Goal: Information Seeking & Learning: Find specific fact

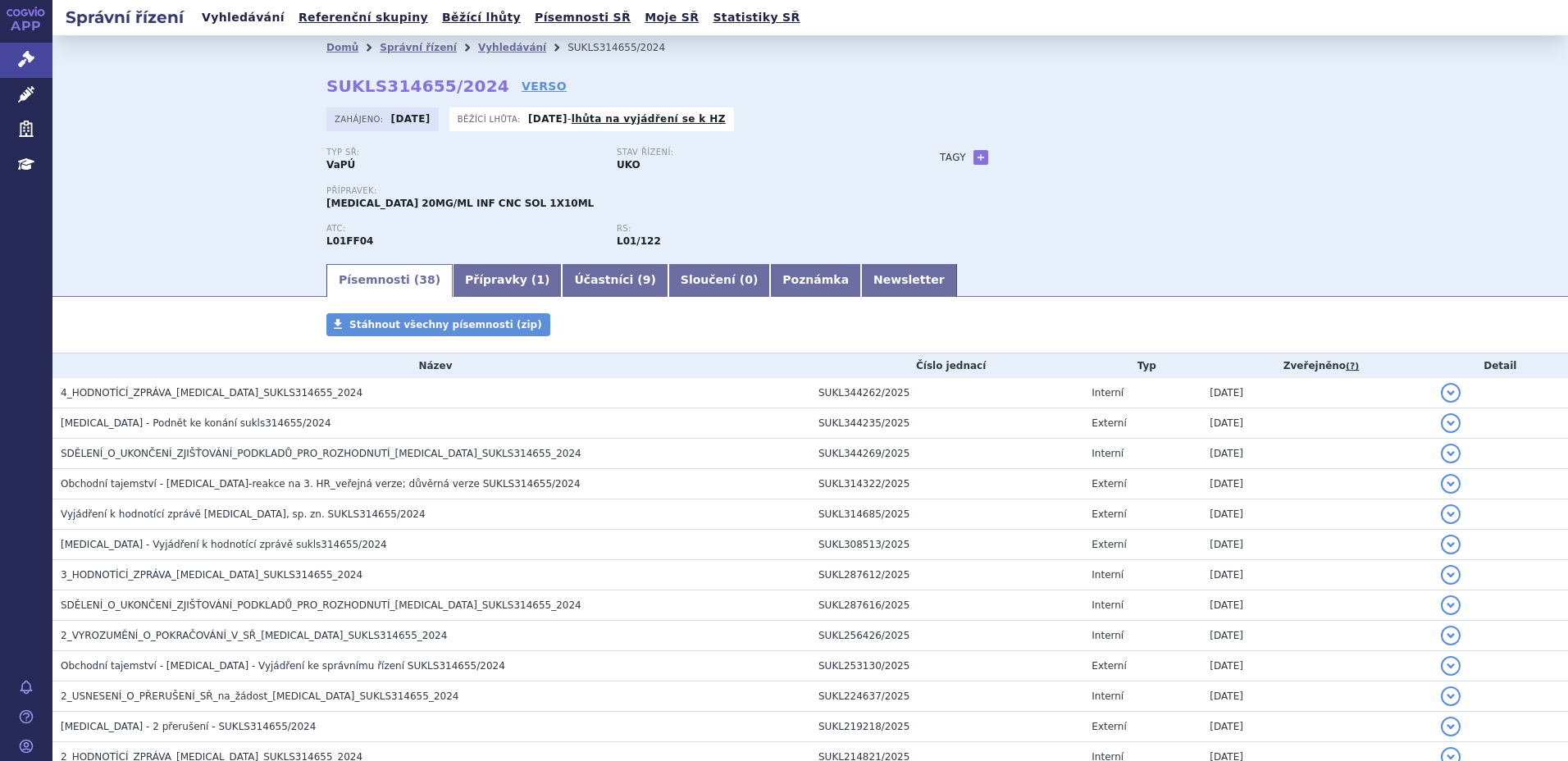
click at [217, 17] on link "Vyhledávání" at bounding box center [243, 17] width 93 height 22
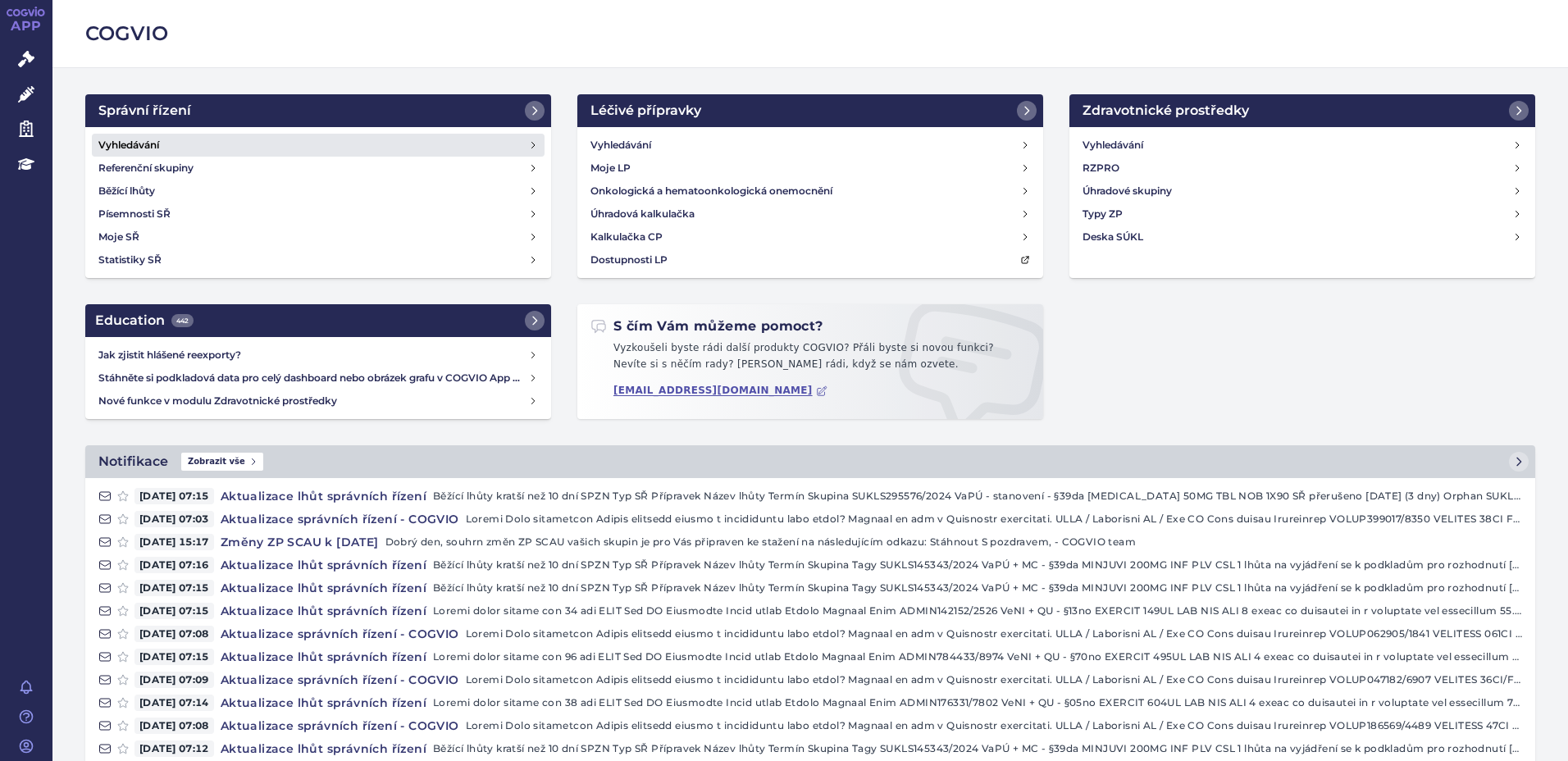
click at [335, 147] on link "Vyhledávání" at bounding box center [318, 145] width 453 height 23
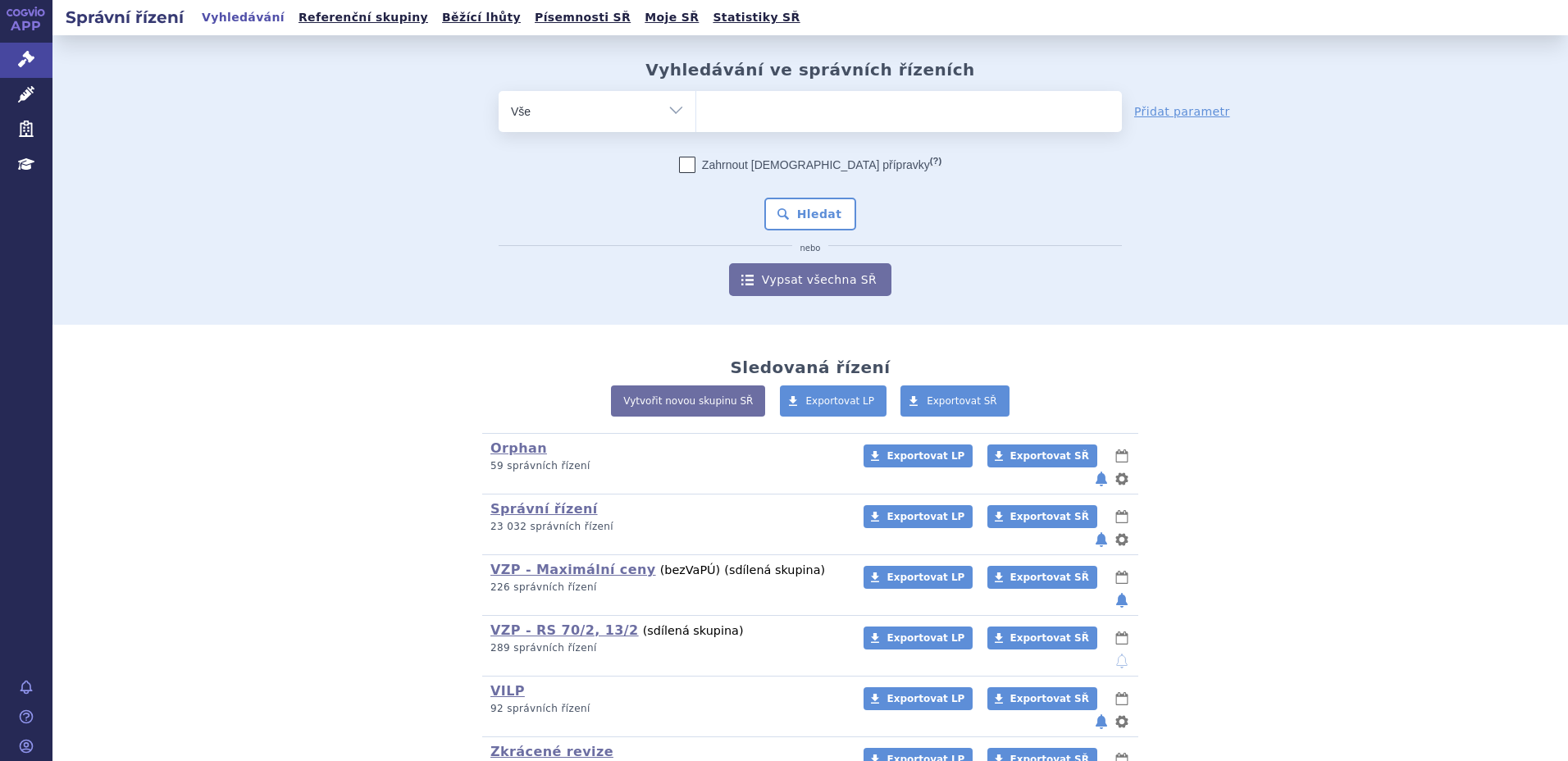
click at [803, 112] on ul at bounding box center [909, 108] width 426 height 35
click at [696, 112] on select at bounding box center [695, 111] width 1 height 41
type input "iqi"
type input "iqir"
type input "iqirvo"
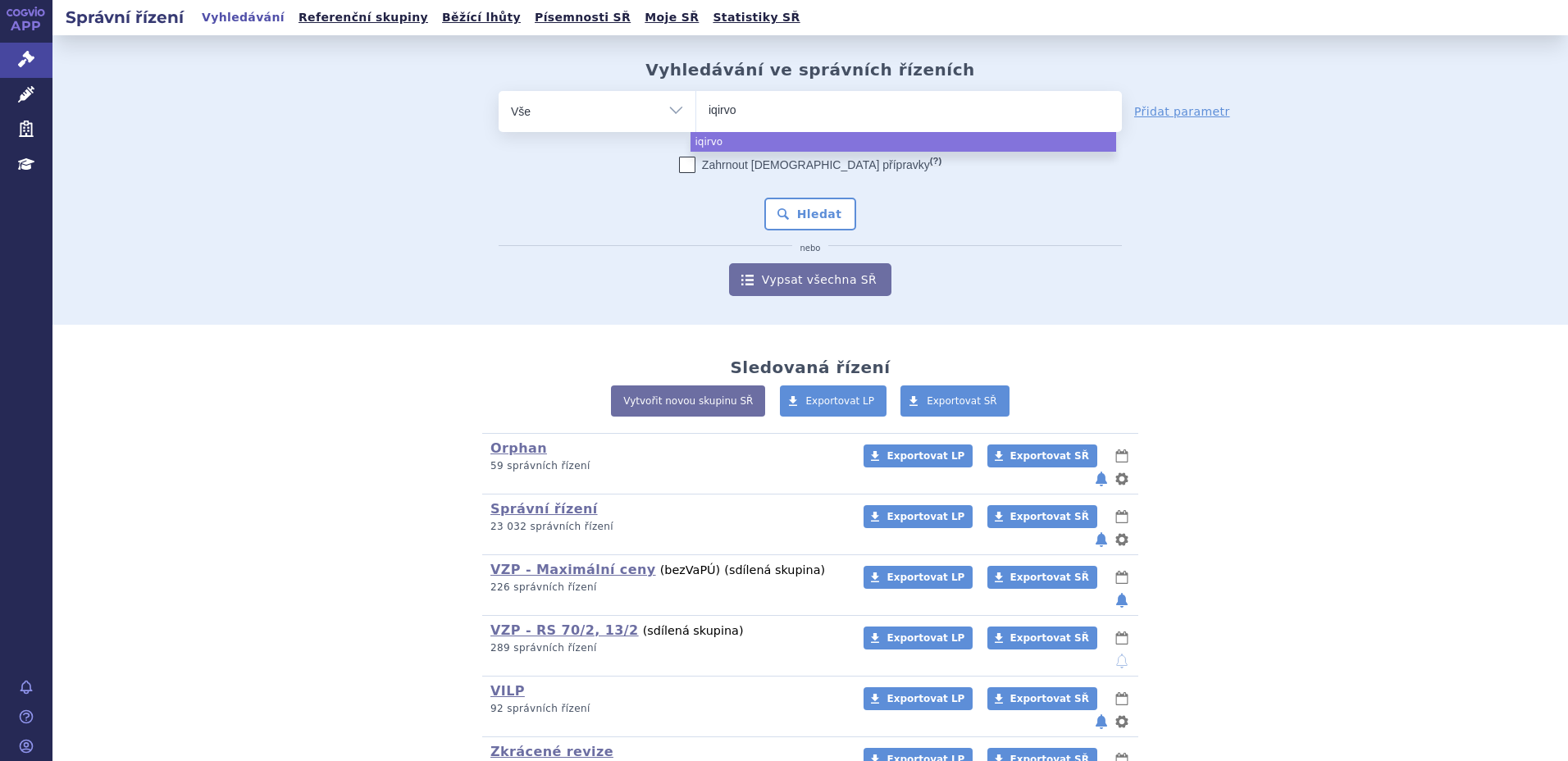
select select "iqirvo"
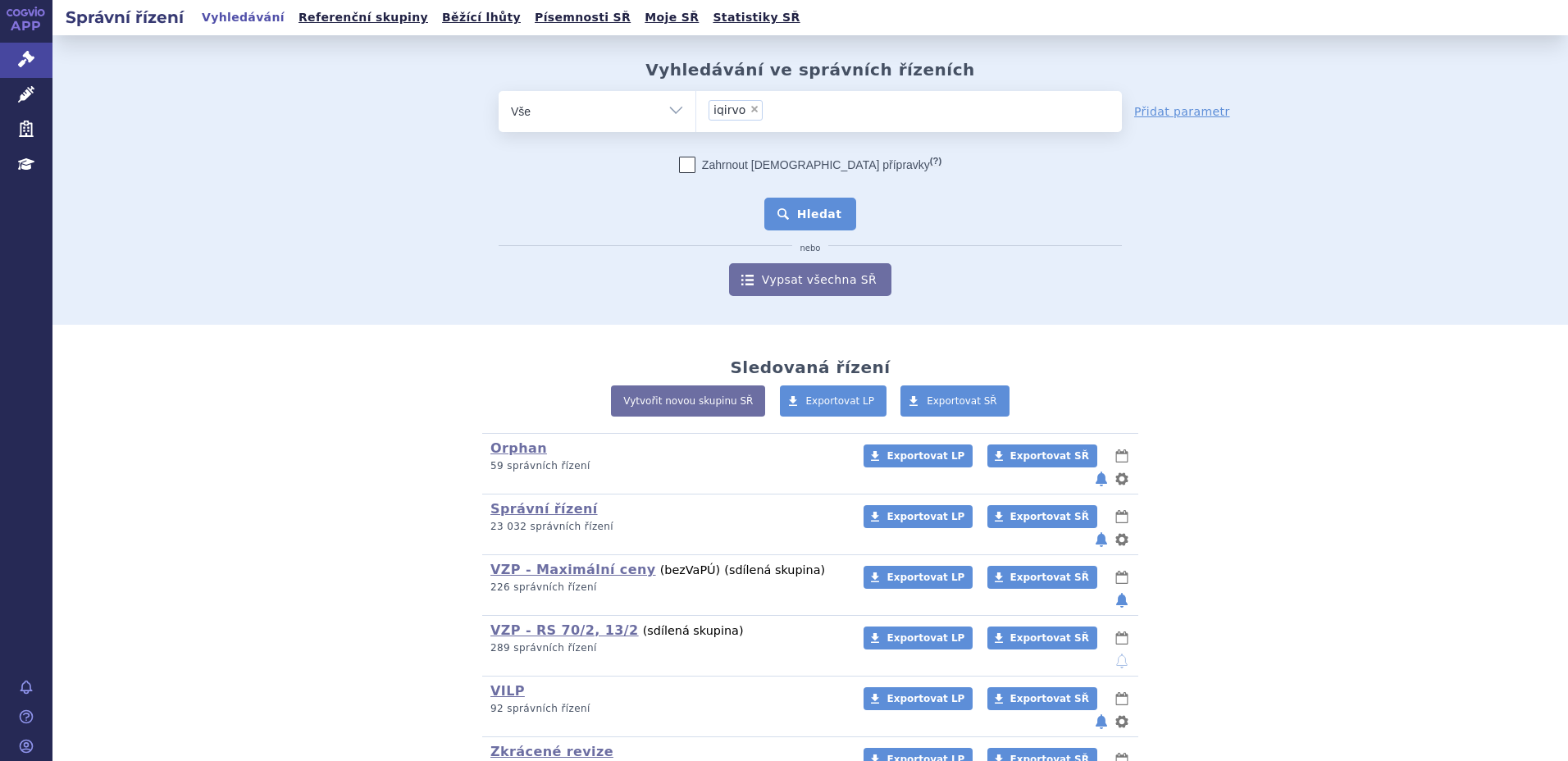
click at [809, 221] on button "Hledat" at bounding box center [811, 214] width 93 height 33
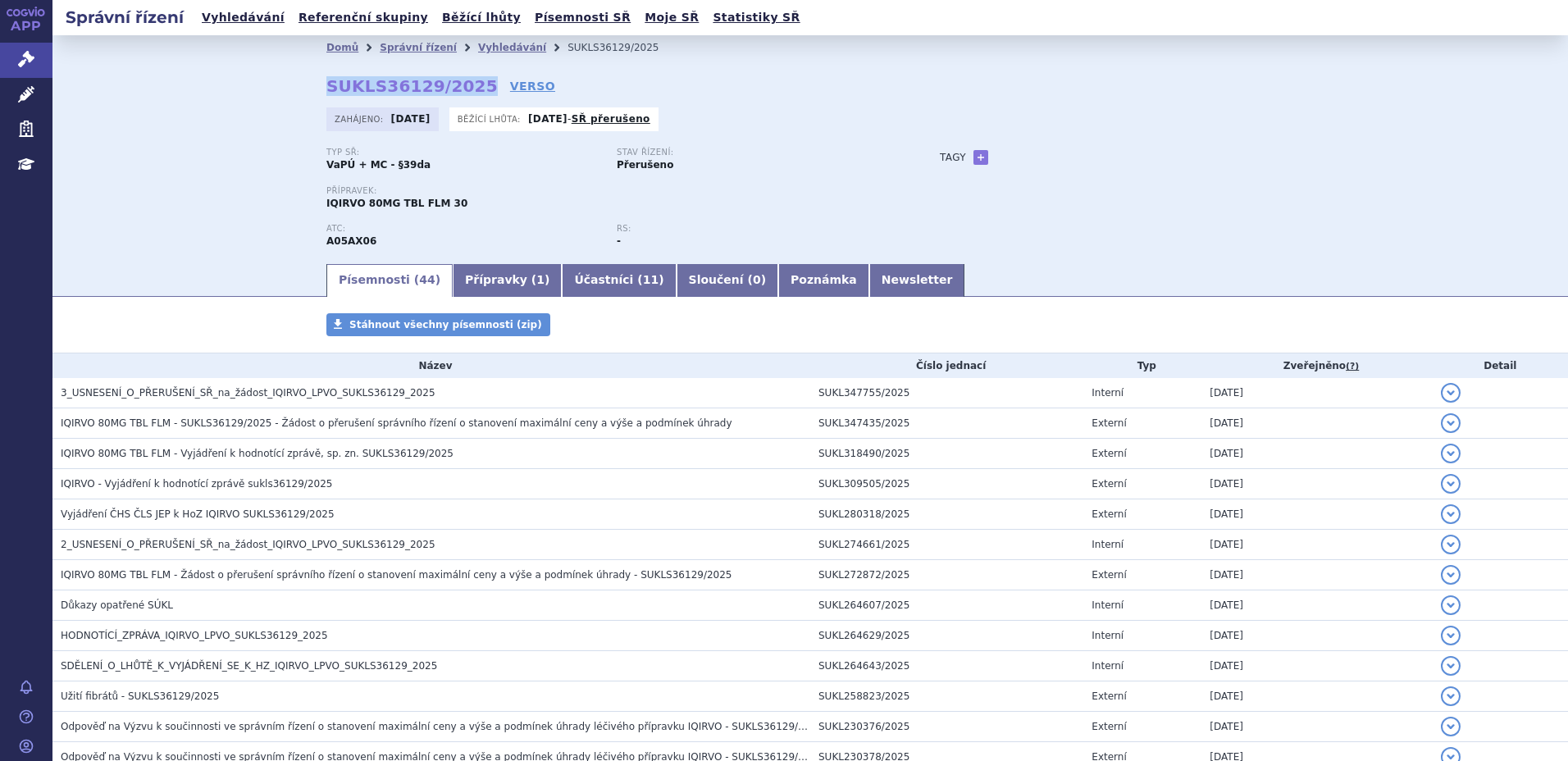
drag, startPoint x: 319, startPoint y: 84, endPoint x: 462, endPoint y: 84, distance: 143.0
click at [462, 84] on div "Domů Správní řízení Vyhledávání SUKLS36129/2025 SUKLS36129/2025 VERSO Zahájeno:…" at bounding box center [810, 161] width 1034 height 202
copy strong "SUKLS36129/2025"
click at [240, 110] on div "Domů Správní řízení Vyhledávání SUKLS36129/2025 SUKLS36129/2025 VERSO Zahájeno:…" at bounding box center [810, 149] width 1516 height 227
click at [474, 272] on link "Přípravky ( 1 )" at bounding box center [507, 280] width 109 height 33
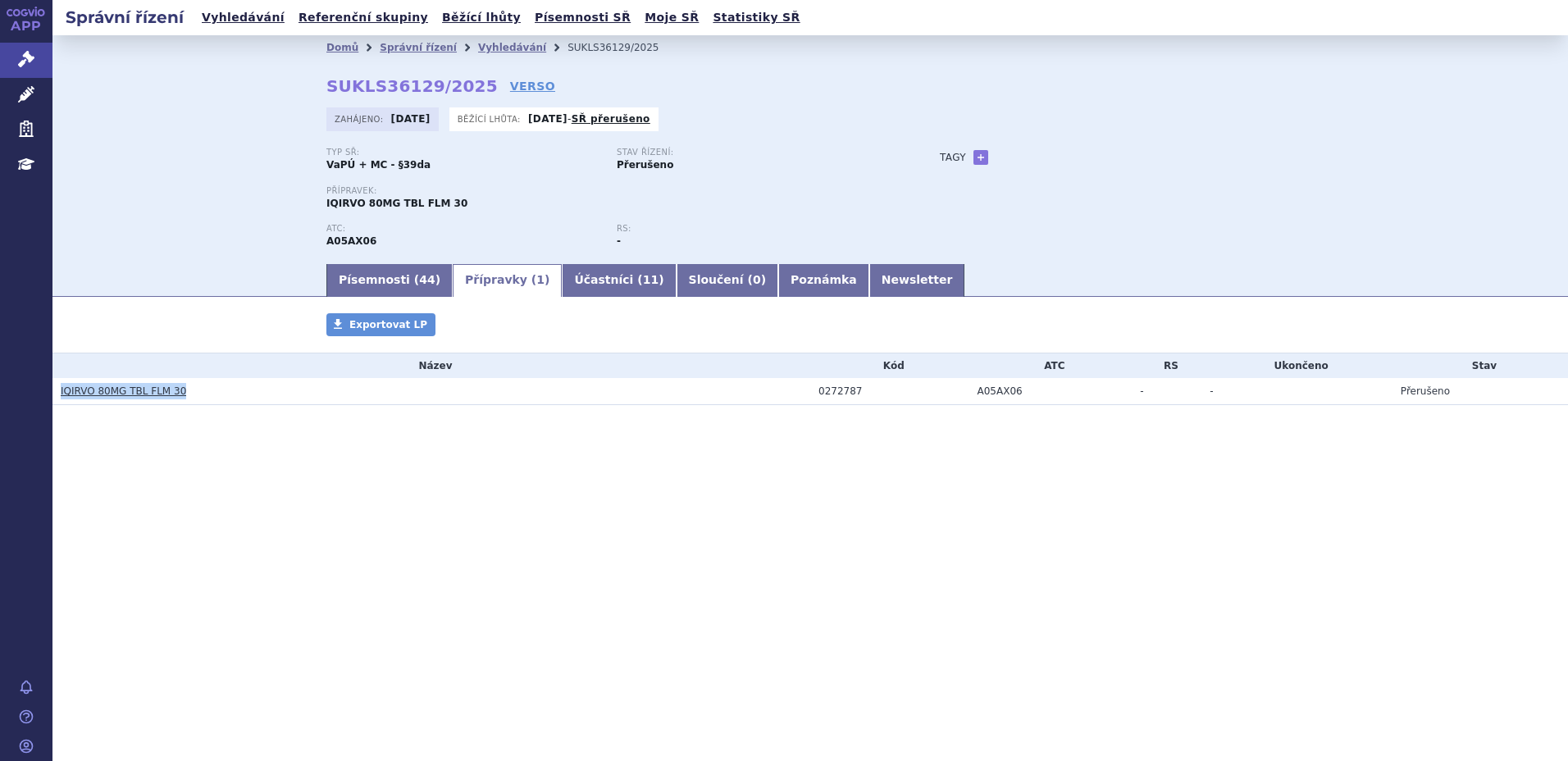
drag, startPoint x: 189, startPoint y: 386, endPoint x: 58, endPoint y: 398, distance: 131.5
click at [58, 398] on td "IQIRVO 80MG TBL FLM 30" at bounding box center [431, 392] width 758 height 27
copy link "IQIRVO 80MG TBL FLM 30"
drag, startPoint x: 858, startPoint y: 389, endPoint x: 817, endPoint y: 398, distance: 42.0
click at [817, 398] on td "0272787" at bounding box center [890, 392] width 159 height 27
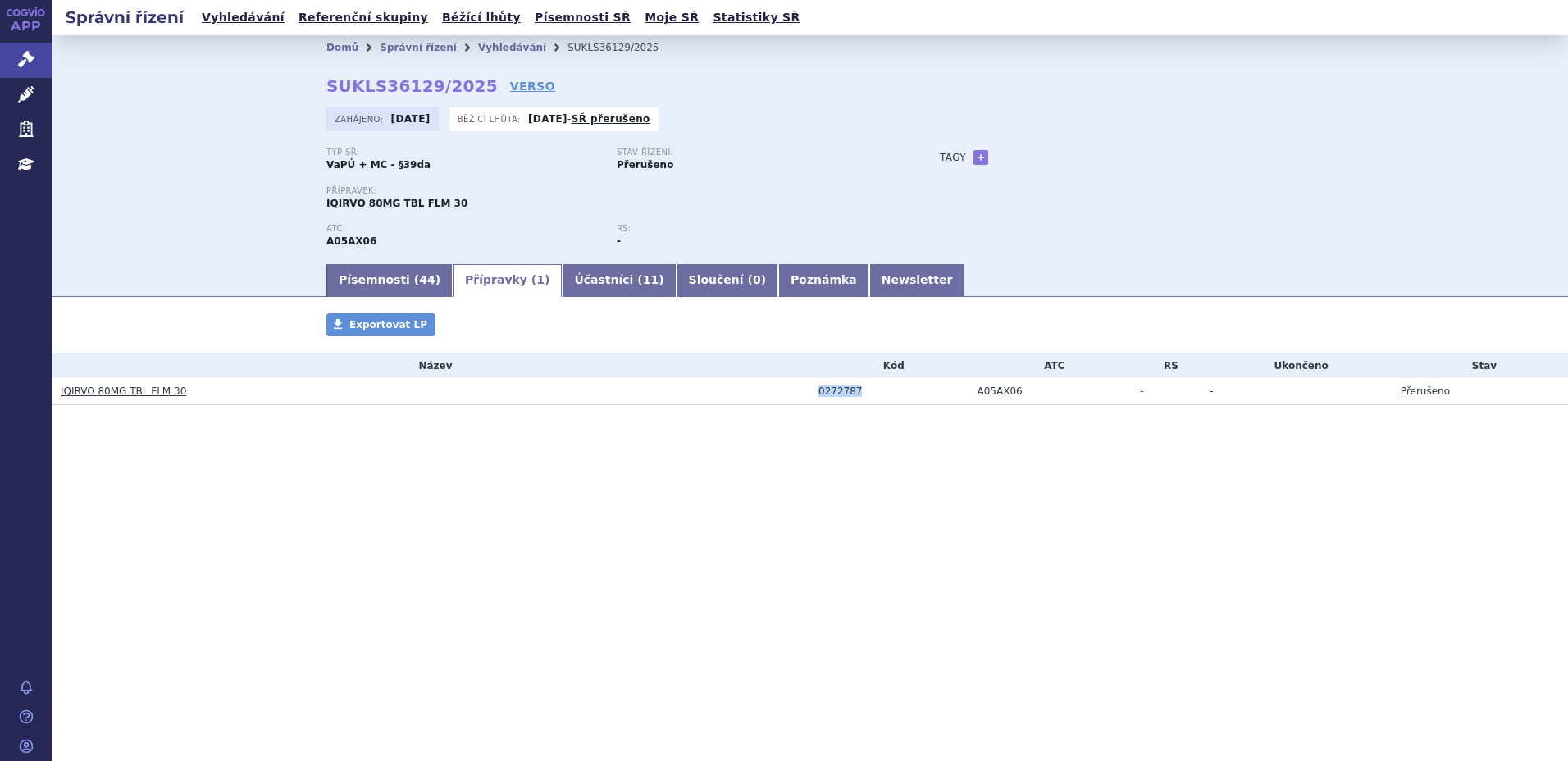
copy div "0272787"
click at [268, 291] on div "Písemnosti ( 44 ) Přípravky ( 1 ) Účastníci ( 11 ) Sloučení ( 0 ) Poznámka News…" at bounding box center [810, 279] width 1516 height 35
click at [235, 12] on link "Vyhledávání" at bounding box center [243, 17] width 93 height 22
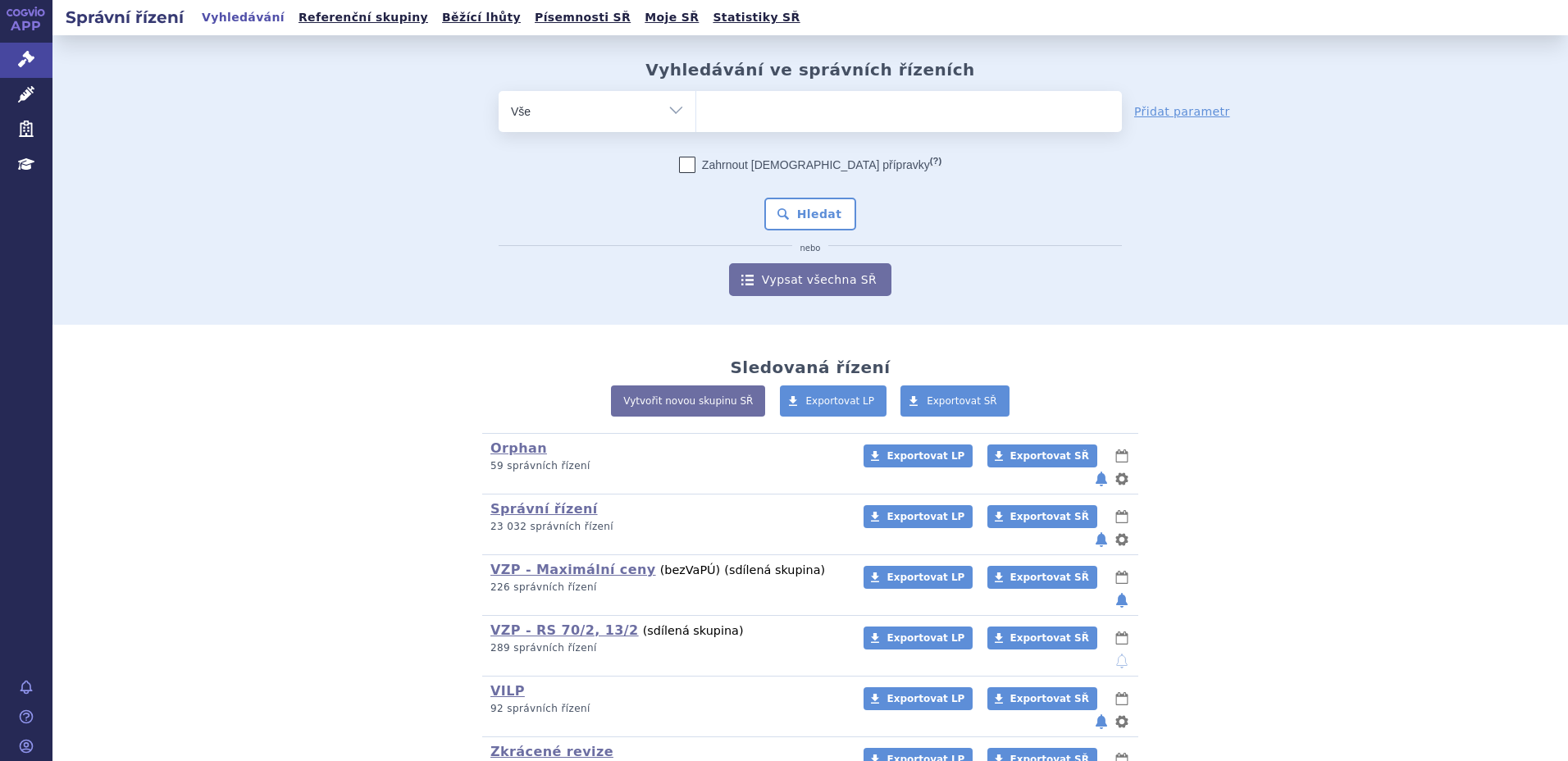
click at [776, 120] on ul at bounding box center [909, 108] width 426 height 35
click at [696, 120] on select at bounding box center [695, 111] width 1 height 41
type input "ly"
type input "lyn"
type input "lynp"
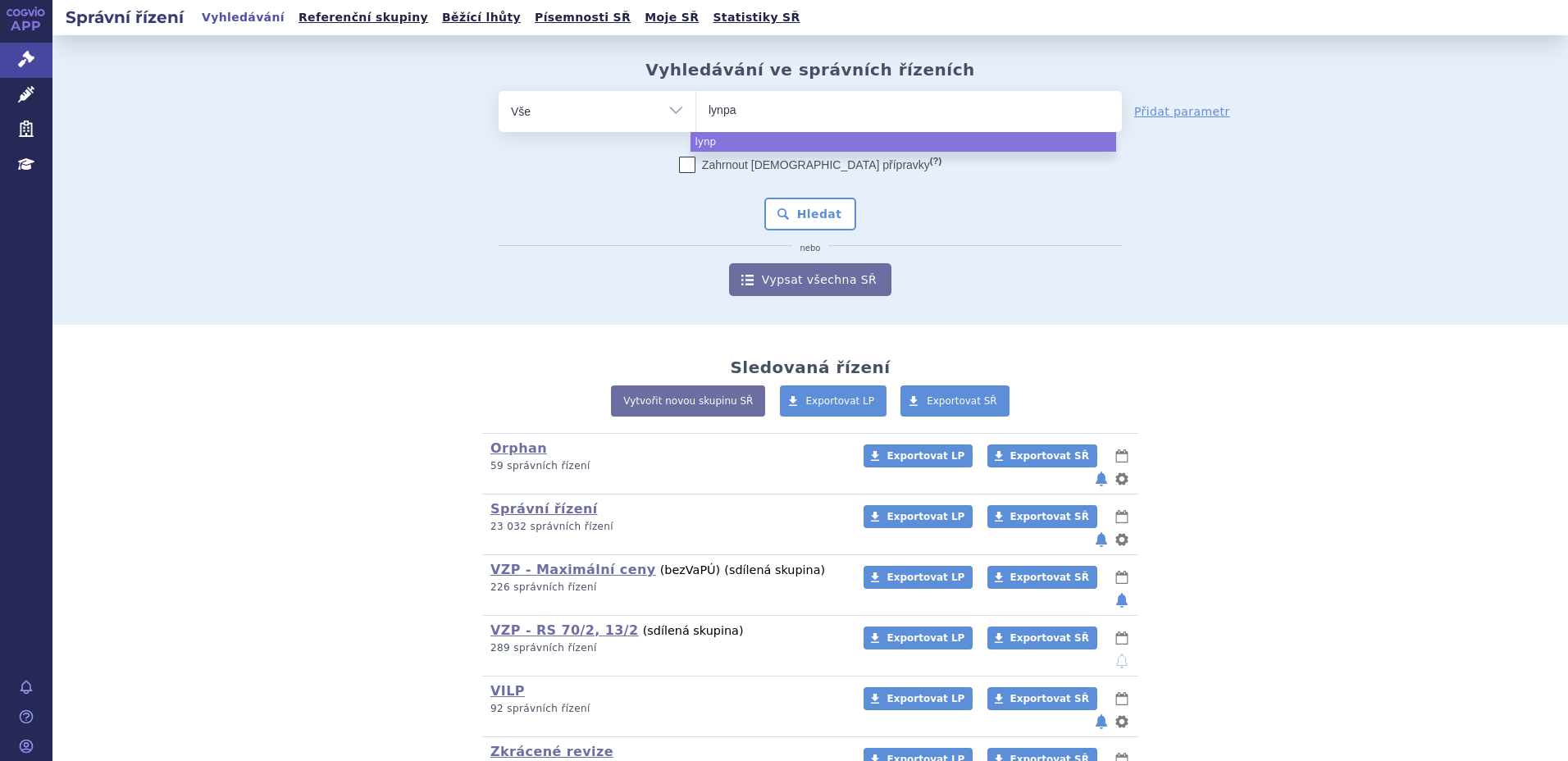
type input "lynpar"
type input "lynparz"
type input "[MEDICAL_DATA]"
select select "lynparza"
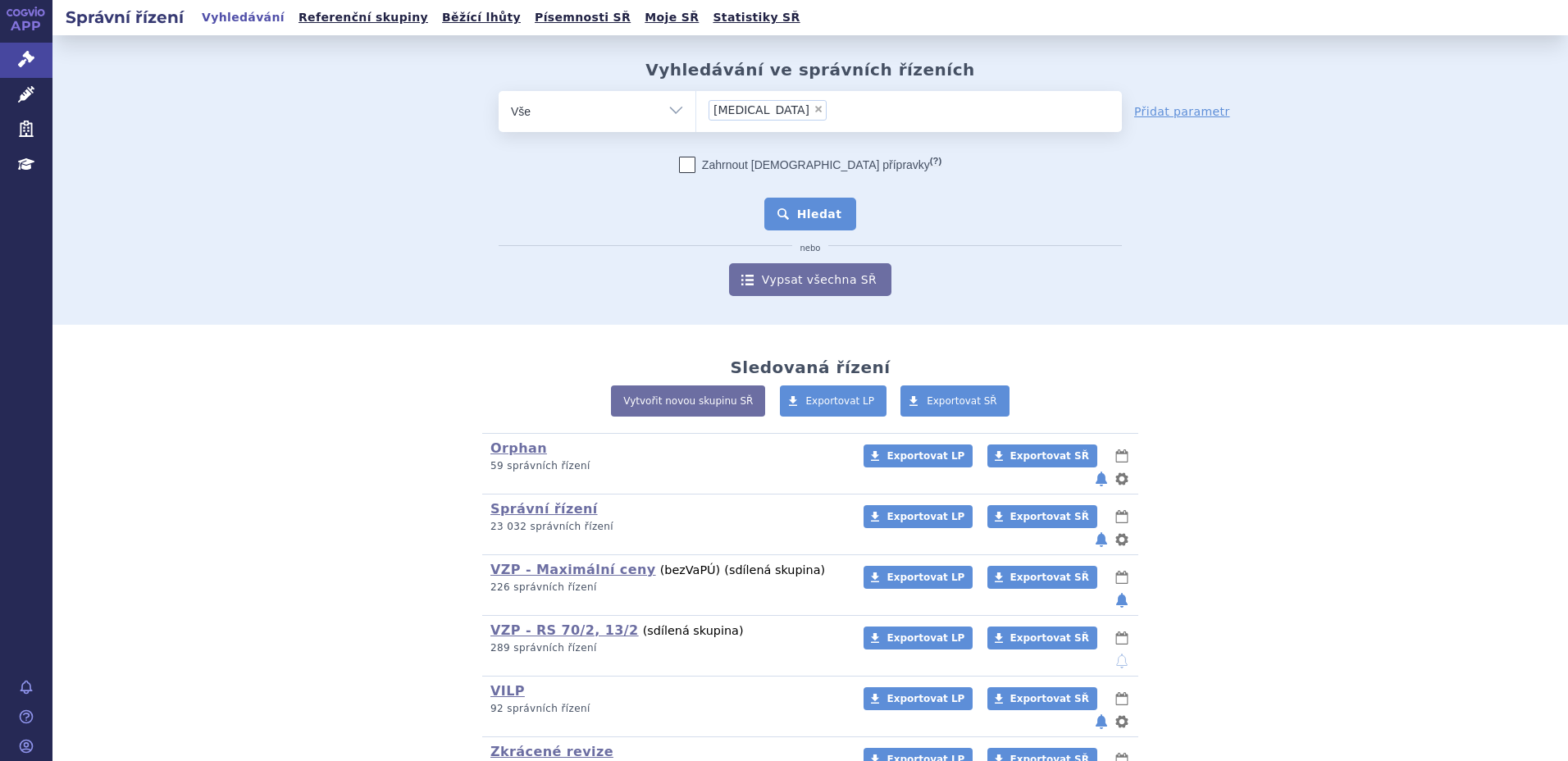
click at [802, 216] on button "Hledat" at bounding box center [811, 214] width 93 height 33
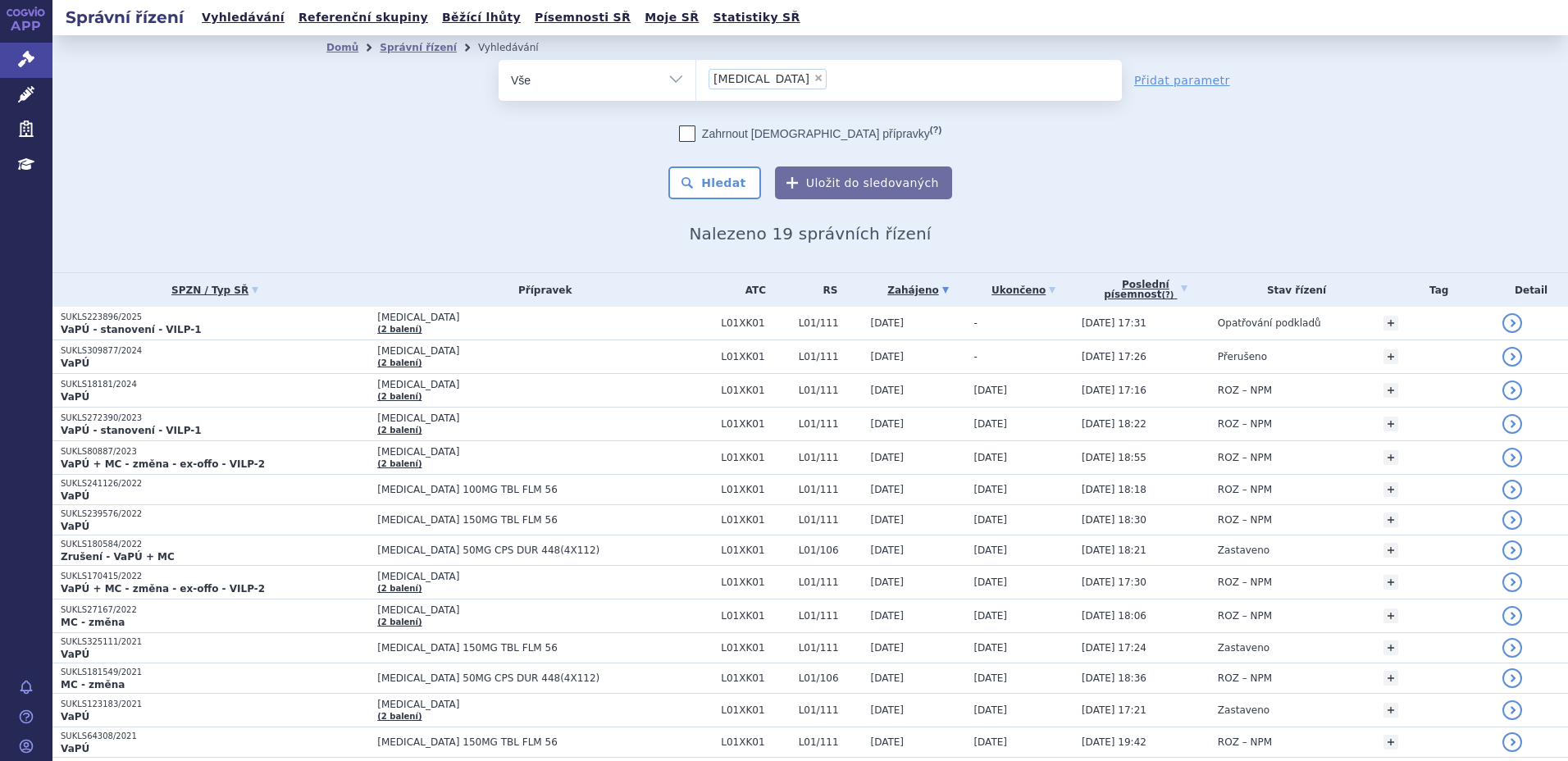
click at [814, 73] on span "×" at bounding box center [819, 77] width 10 height 10
click at [696, 73] on select "[MEDICAL_DATA]" at bounding box center [695, 80] width 1 height 41
select select
type input "SUKLS309877/2024"
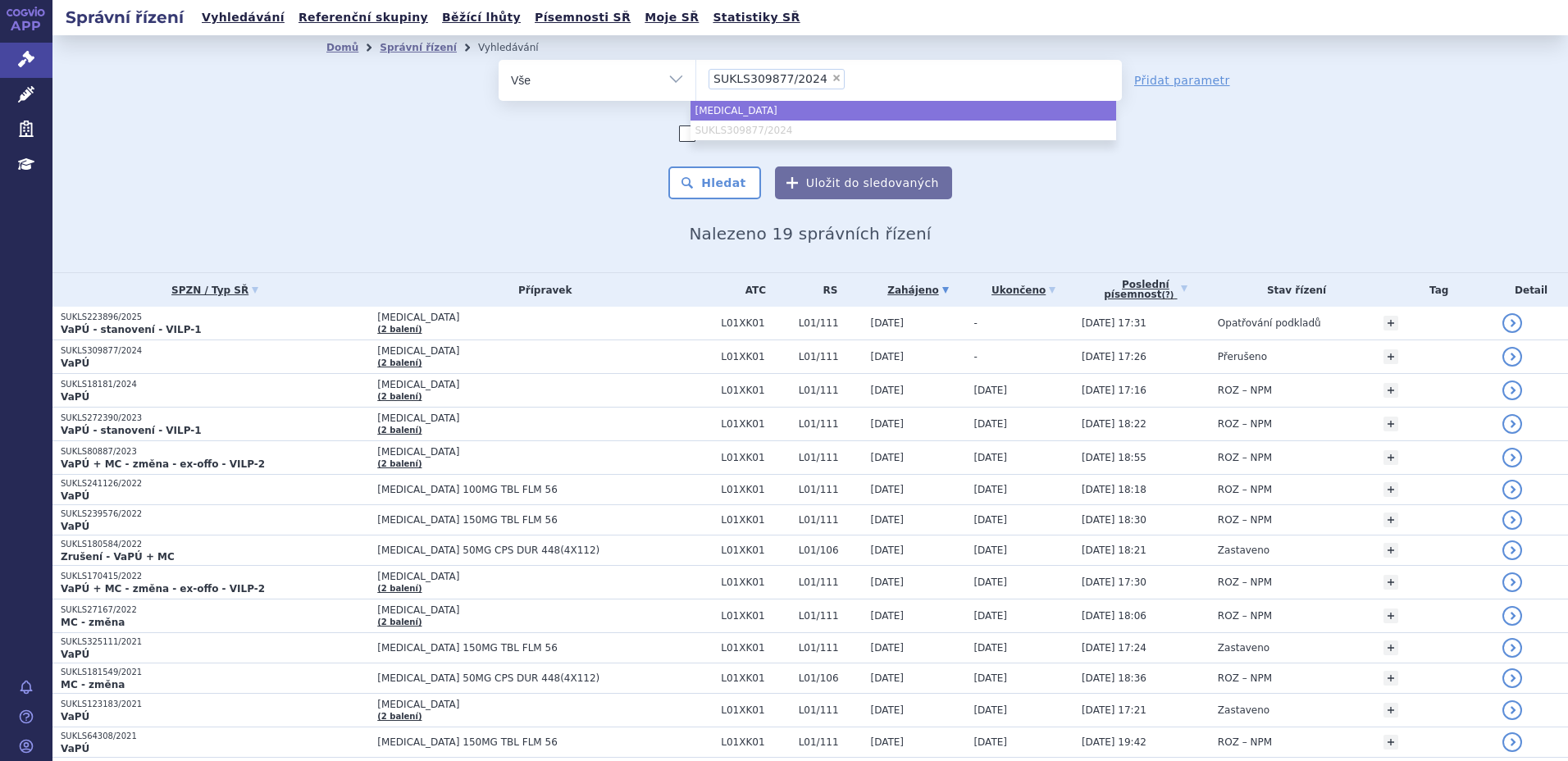
click at [752, 128] on ul "lynparza SUKLS309877/2024" at bounding box center [904, 120] width 426 height 39
select select "lynparza"
click at [724, 178] on button "Hledat" at bounding box center [715, 182] width 93 height 33
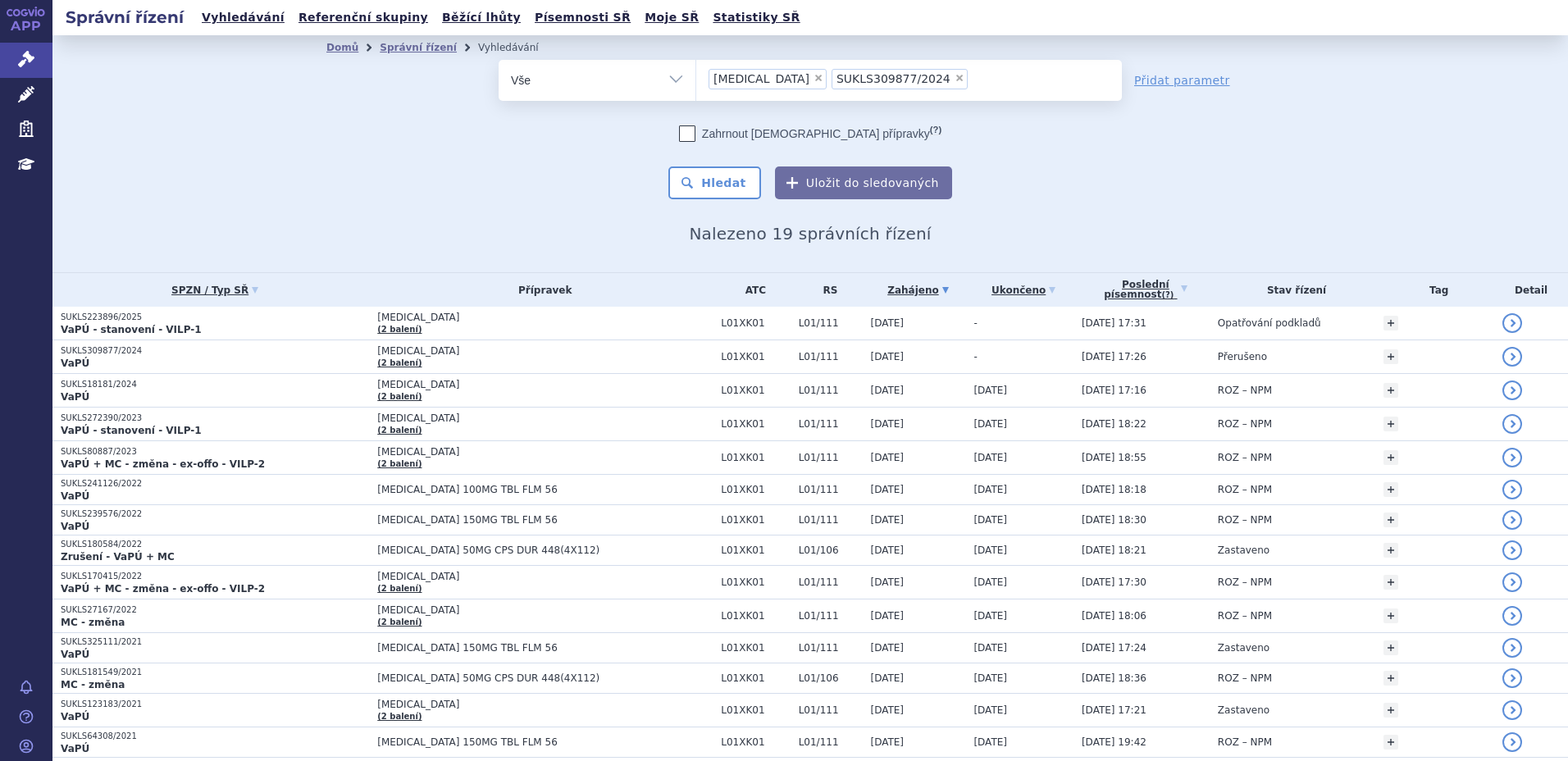
click at [814, 79] on span "×" at bounding box center [819, 77] width 10 height 10
click at [696, 79] on select "lynparza SUKLS309877/2024" at bounding box center [695, 80] width 1 height 41
click at [696, 74] on select "lynparza SUKLS309877/2024" at bounding box center [695, 80] width 1 height 41
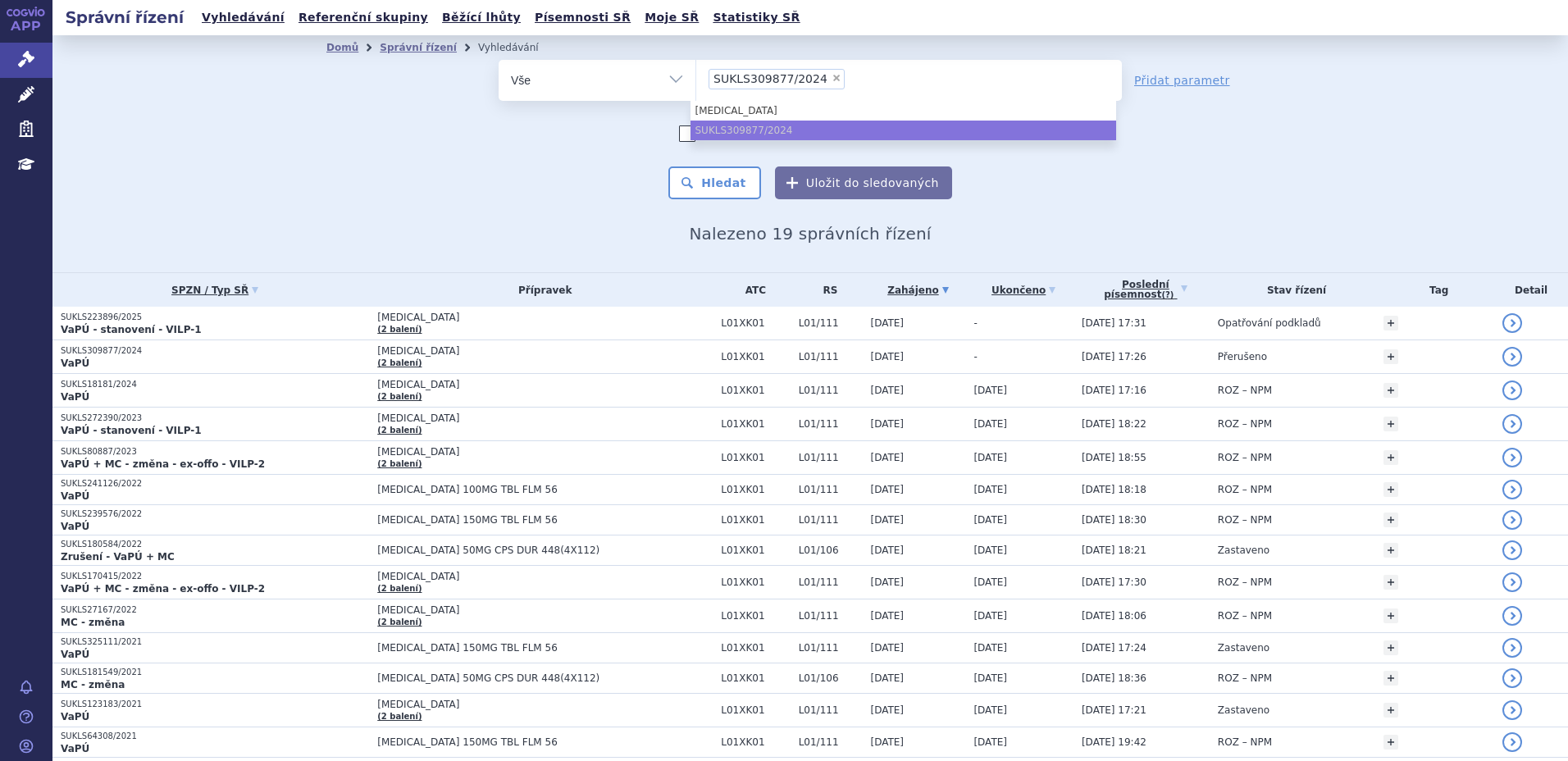
select select "SUKLS309877/2024"
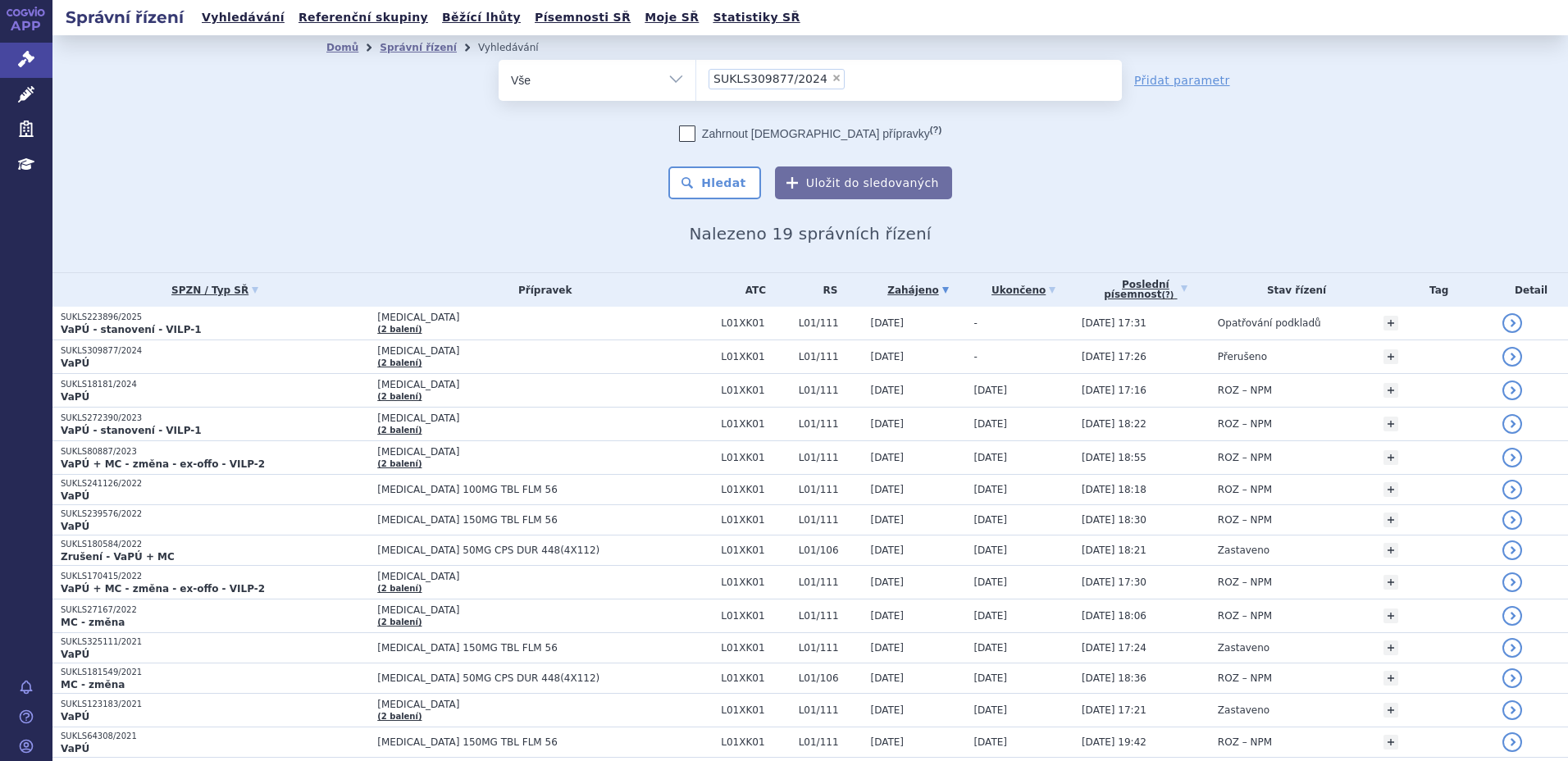
click at [618, 150] on div "Zahrnout bratrské přípravky (?) Hledat Uložit do sledovaných" at bounding box center [811, 162] width 624 height 74
click at [722, 182] on button "Hledat" at bounding box center [715, 182] width 93 height 33
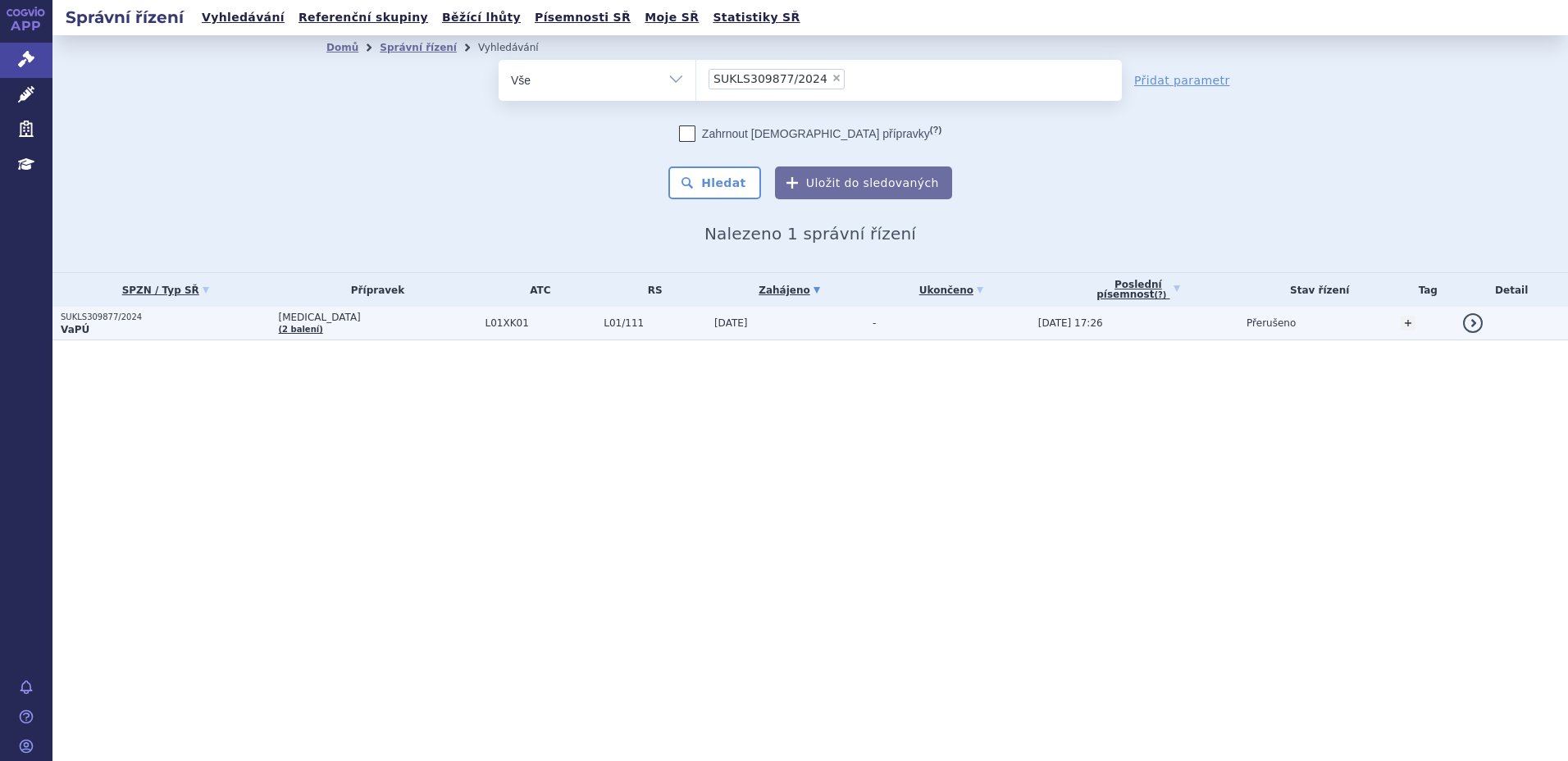
click at [107, 331] on p "VaPÚ" at bounding box center [166, 330] width 210 height 13
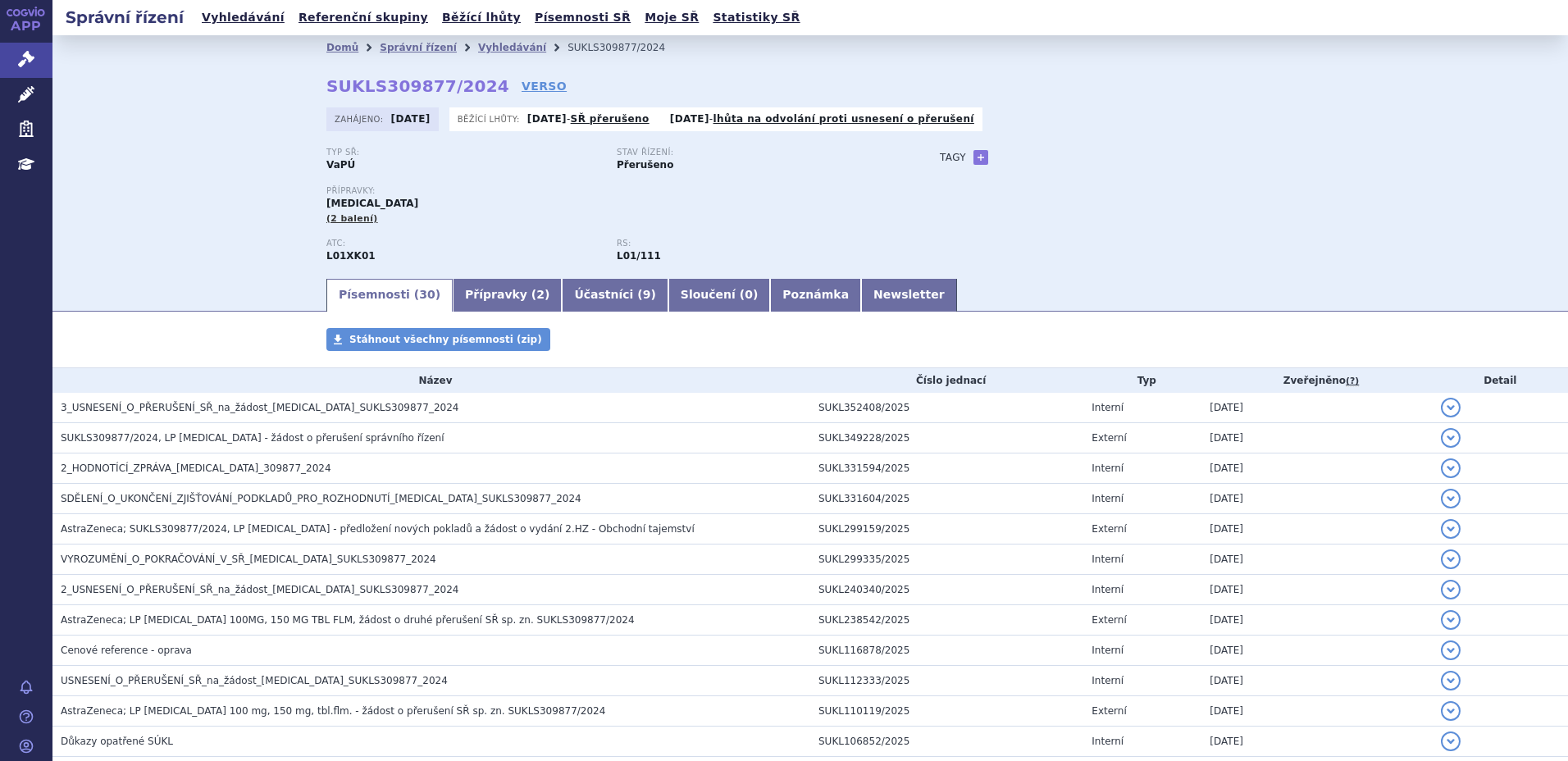
click at [201, 181] on div "Domů Správní řízení Vyhledávání SUKLS309877/2024 SUKLS309877/2024 VERSO Zahájen…" at bounding box center [810, 156] width 1516 height 241
drag, startPoint x: 325, startPoint y: 87, endPoint x: 470, endPoint y: 88, distance: 145.0
click at [470, 88] on strong "SUKLS309877/2024" at bounding box center [418, 86] width 182 height 19
copy strong "SUKLS309877/2024"
click at [215, 198] on div "Domů Správní řízení Vyhledávání SUKLS309877/2024 SUKLS309877/2024 VERSO Zahájen…" at bounding box center [810, 156] width 1516 height 241
